Goal: Transaction & Acquisition: Purchase product/service

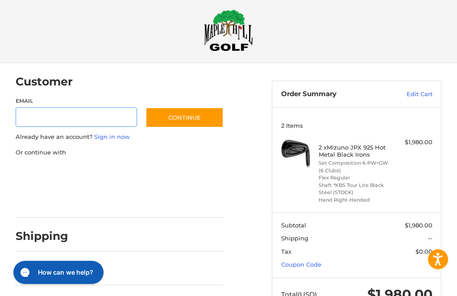
scroll to position [6, 0]
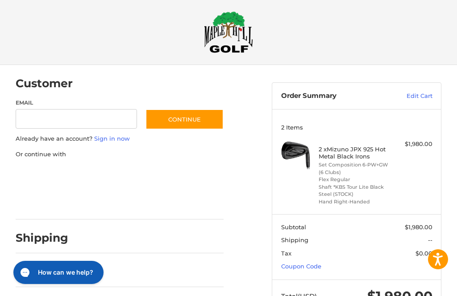
click at [428, 98] on link "Edit Cart" at bounding box center [408, 96] width 48 height 9
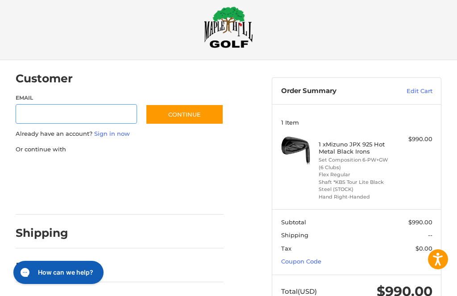
scroll to position [12, 0]
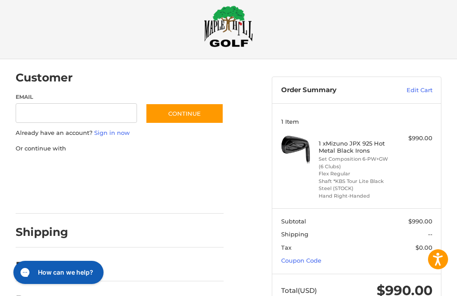
click at [308, 261] on link "Coupon Code" at bounding box center [301, 260] width 40 height 7
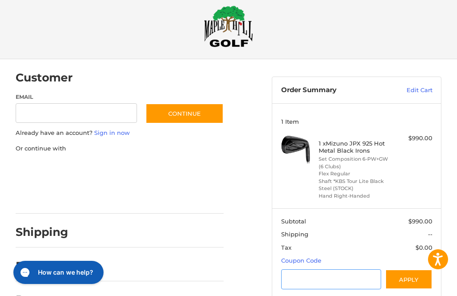
click at [300, 280] on input "Gift Certificate or Coupon Code" at bounding box center [331, 280] width 100 height 20
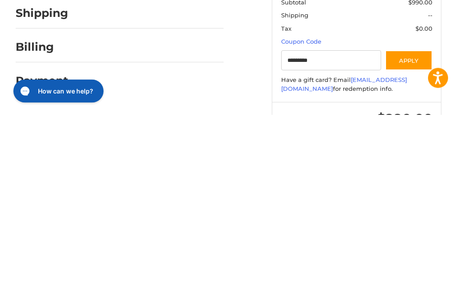
click at [414, 232] on button "Apply" at bounding box center [408, 242] width 47 height 20
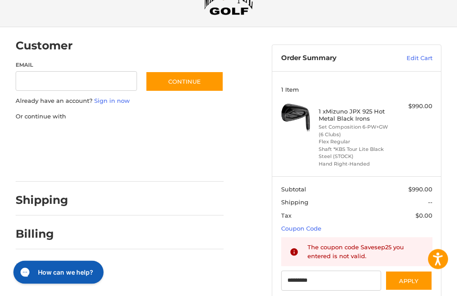
scroll to position [45, 0]
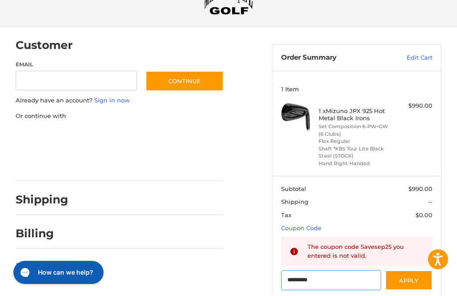
click at [335, 277] on input "*********" at bounding box center [331, 281] width 100 height 20
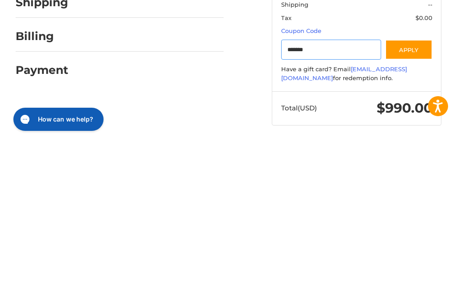
scroll to position [85, 0]
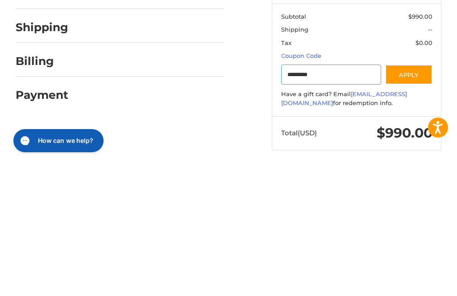
type input "*********"
click at [420, 197] on button "Apply" at bounding box center [408, 207] width 47 height 20
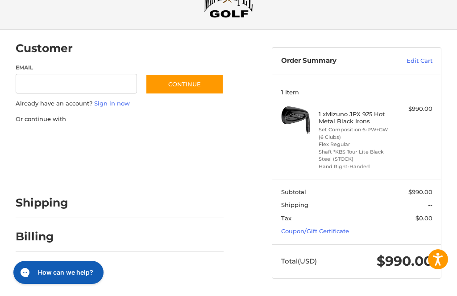
scroll to position [0, 0]
